Goal: Find specific page/section: Find specific page/section

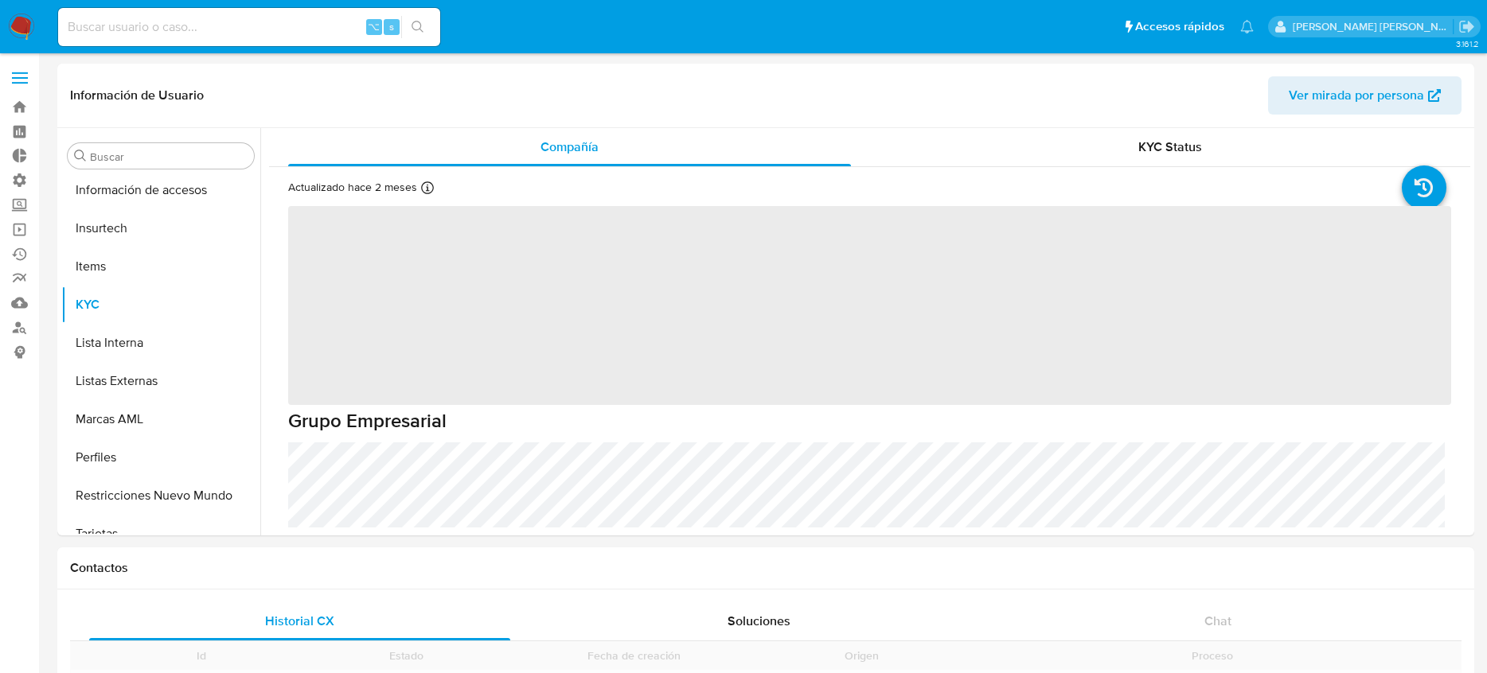
scroll to position [749, 0]
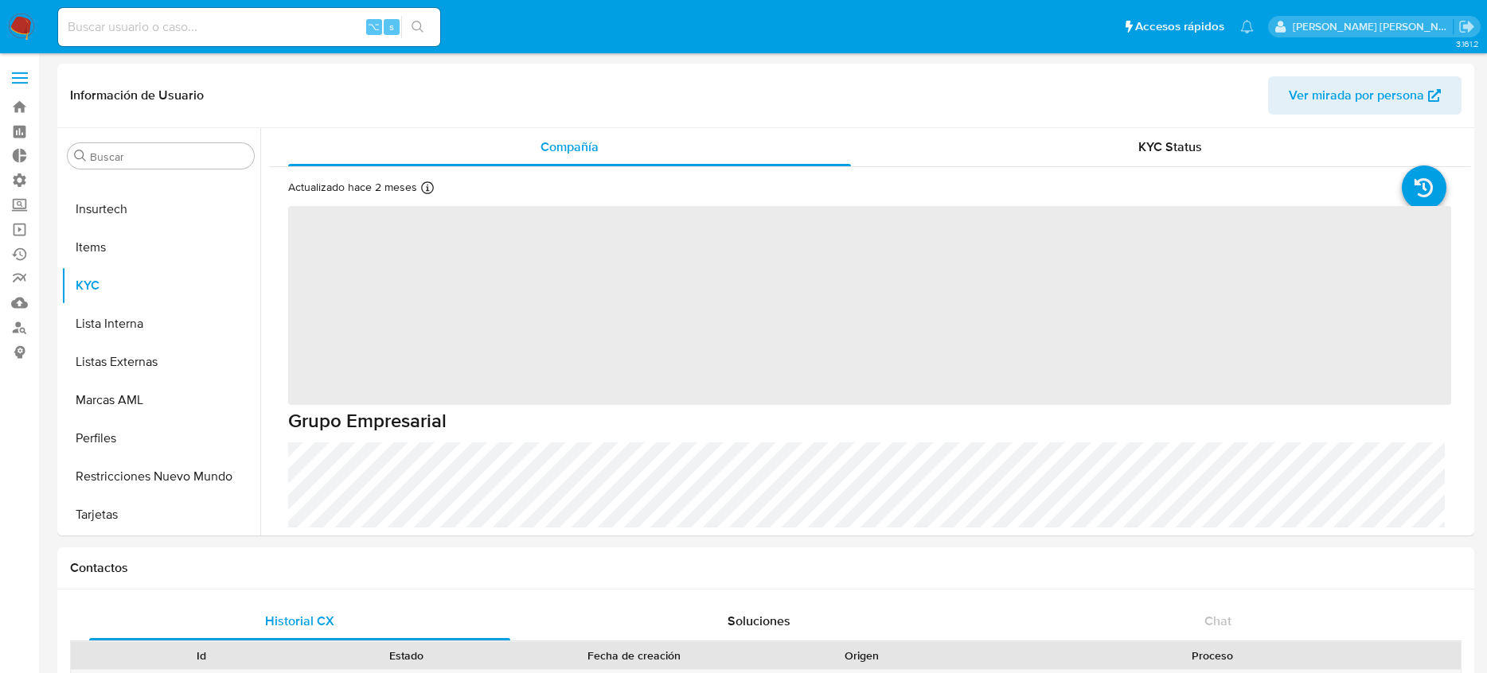
select select "10"
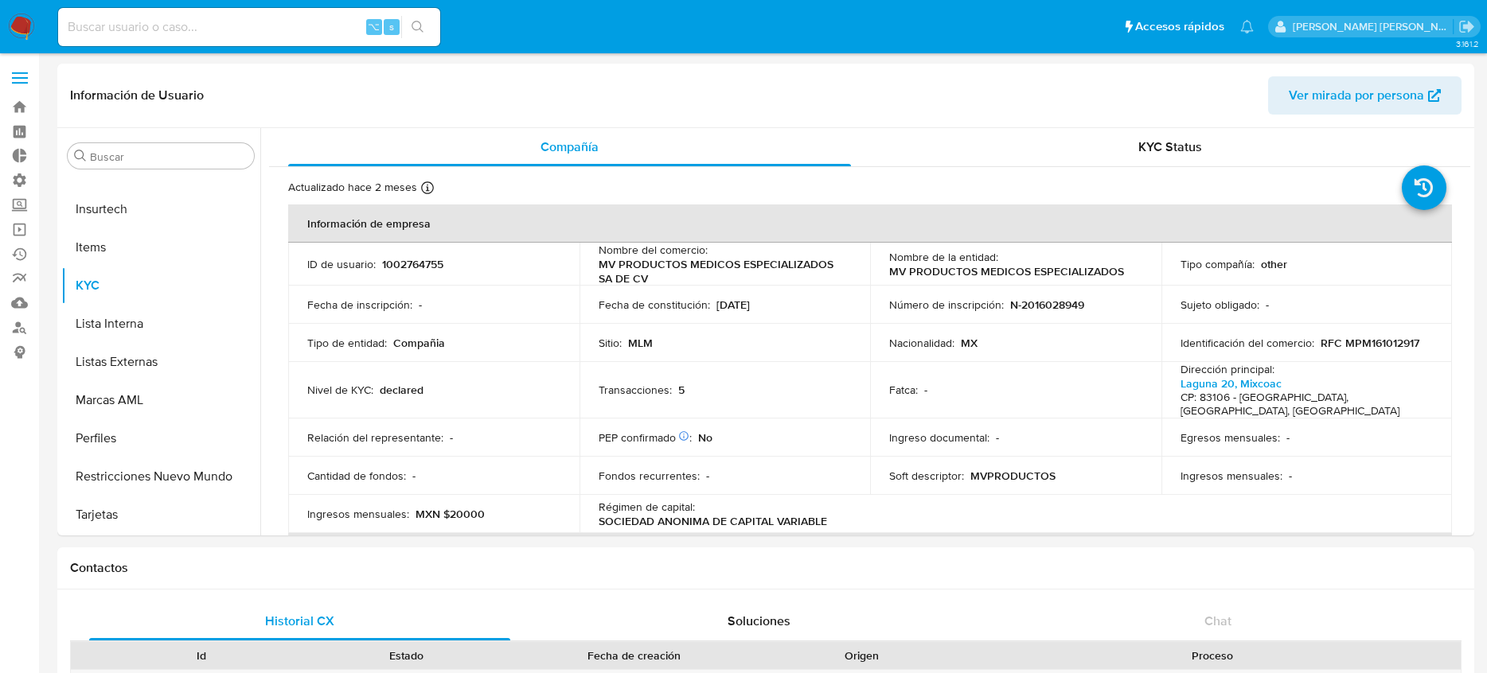
click at [210, 22] on input at bounding box center [249, 27] width 382 height 21
paste input "65716151"
type input "65716151"
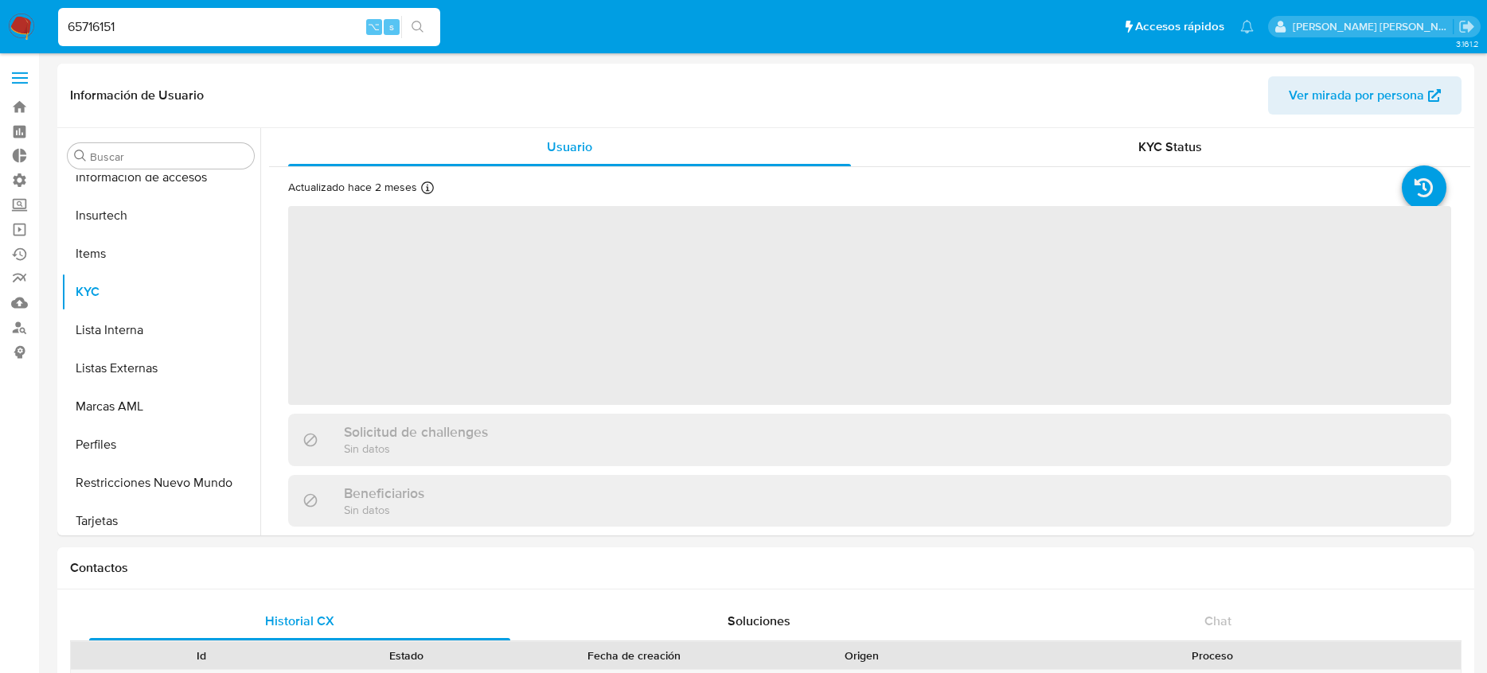
scroll to position [749, 0]
select select "10"
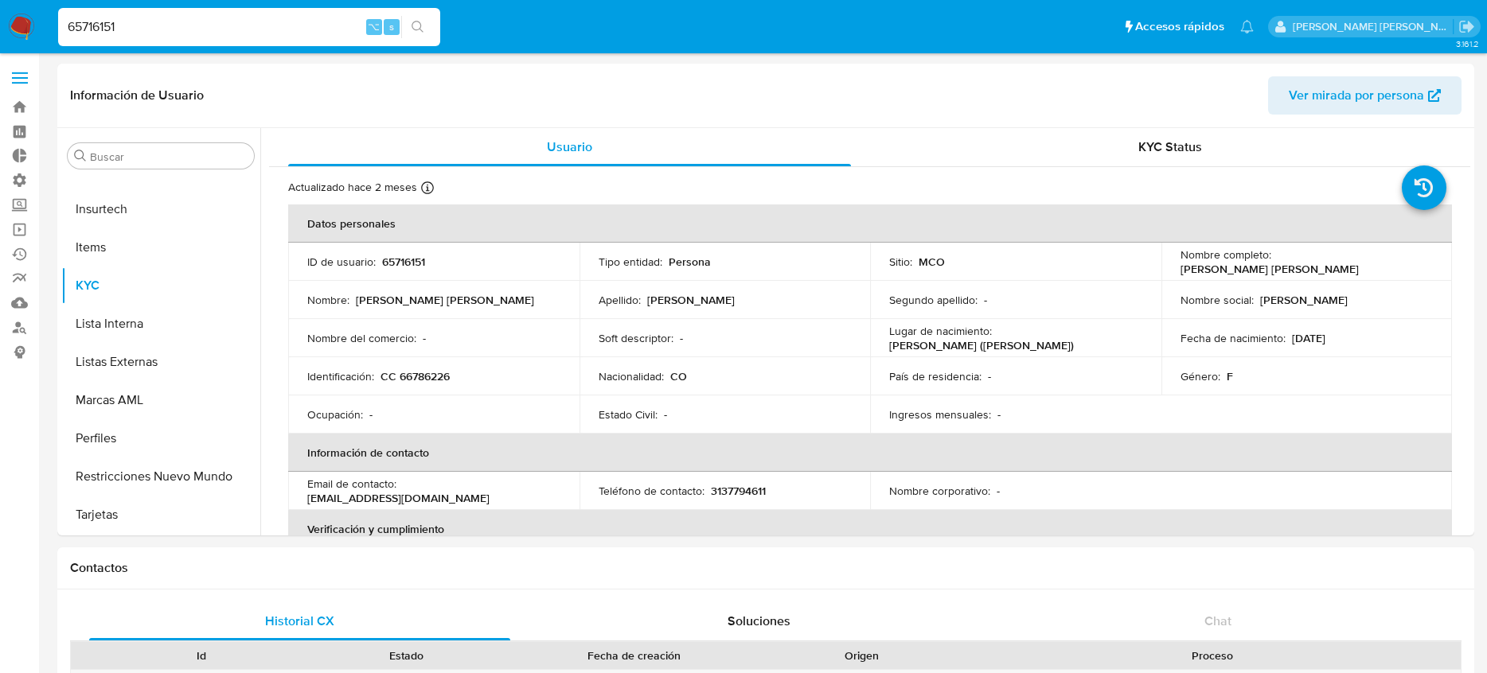
click at [330, 29] on input "65716151" at bounding box center [249, 27] width 382 height 21
